Goal: Task Accomplishment & Management: Complete application form

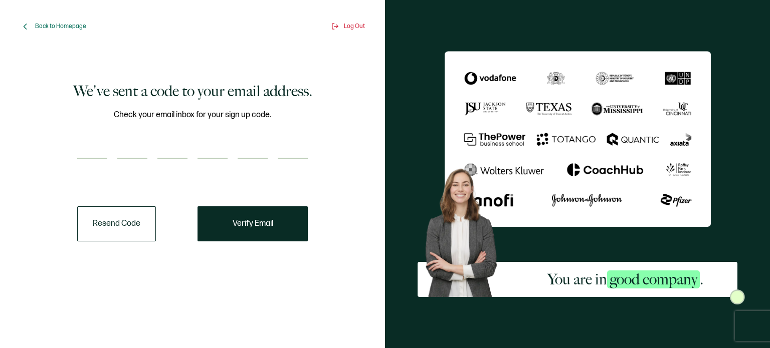
click at [93, 144] on input "number" at bounding box center [92, 149] width 30 height 20
type input "3"
type input "0"
type input "6"
type input "9"
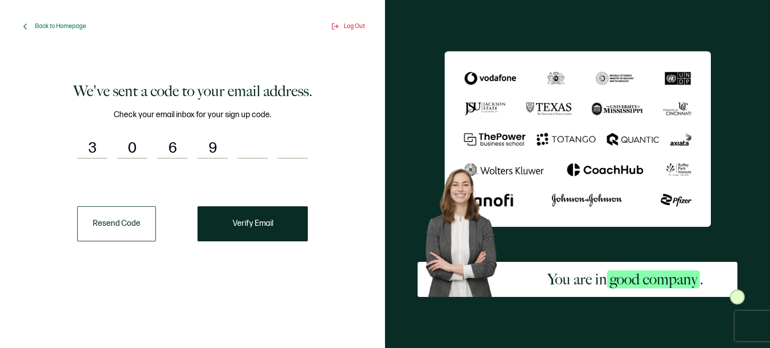
type input "7"
type input "0"
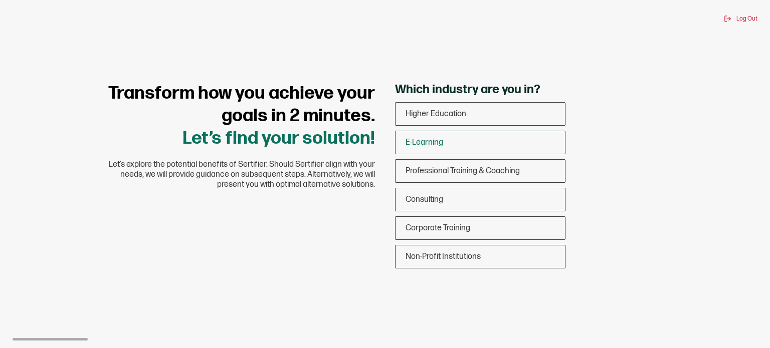
click at [442, 143] on span "E-Learning" at bounding box center [425, 143] width 38 height 10
click at [0, 0] on input "E-Learning" at bounding box center [0, 0] width 0 height 0
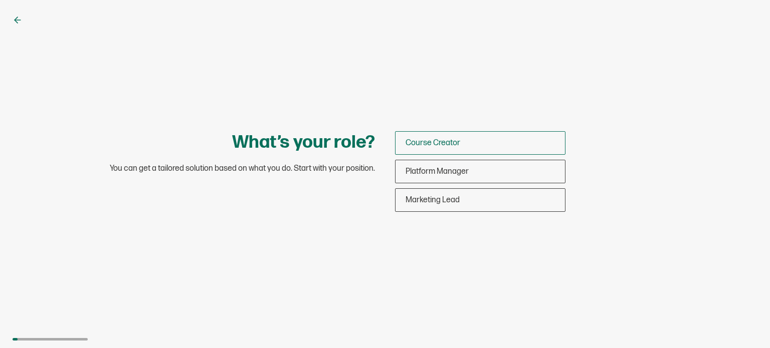
click at [426, 142] on span "Course Creator" at bounding box center [433, 143] width 55 height 10
click at [0, 0] on input "Course Creator" at bounding box center [0, 0] width 0 height 0
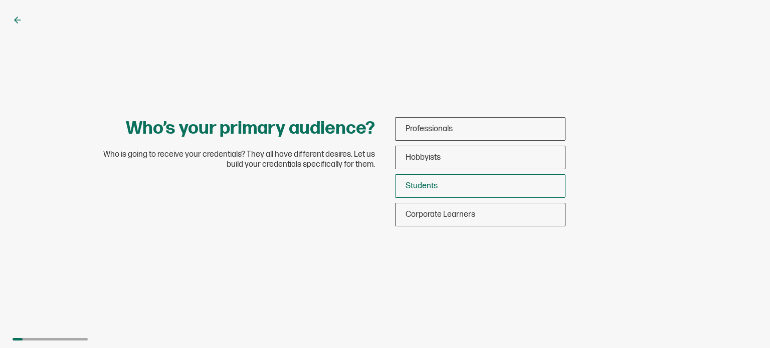
click at [447, 180] on div "Students" at bounding box center [480, 186] width 169 height 24
click at [0, 0] on input "Students" at bounding box center [0, 0] width 0 height 0
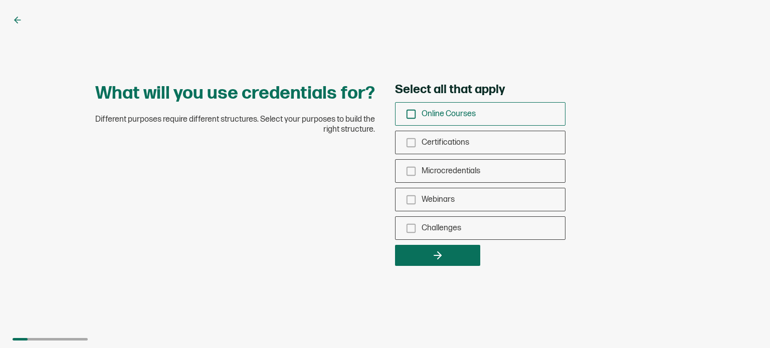
click at [442, 112] on span "Online Courses" at bounding box center [449, 114] width 54 height 10
click at [0, 0] on input "Online Courses" at bounding box center [0, 0] width 0 height 0
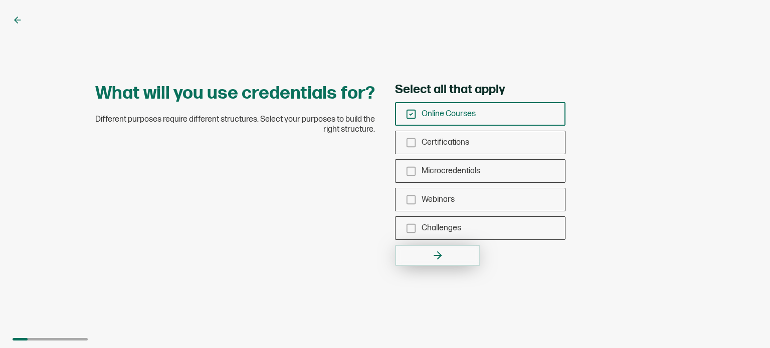
click at [438, 253] on icon "button" at bounding box center [438, 256] width 12 height 12
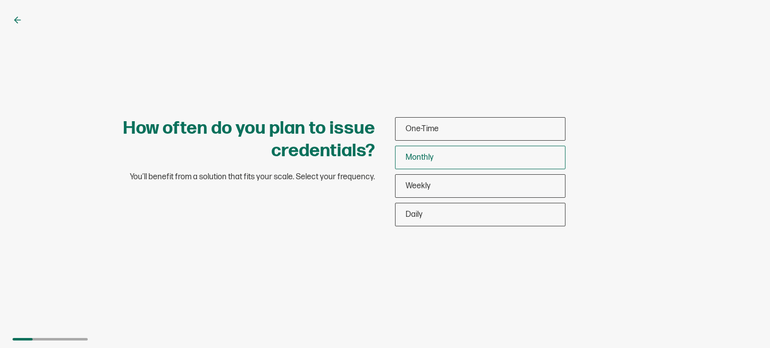
click at [437, 156] on div "Monthly" at bounding box center [480, 158] width 169 height 24
click at [0, 0] on input "Monthly" at bounding box center [0, 0] width 0 height 0
